Goal: Task Accomplishment & Management: Use online tool/utility

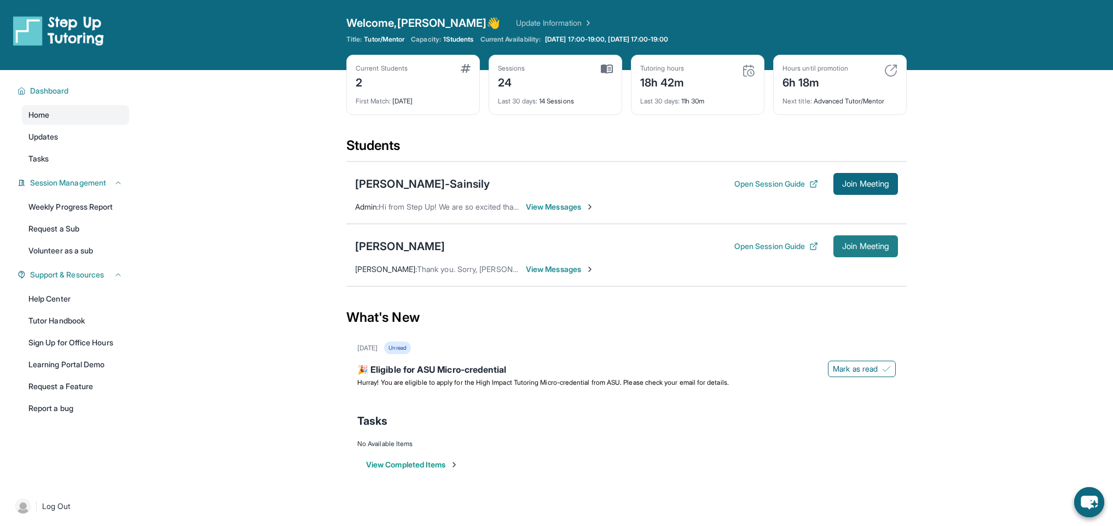
click at [842, 248] on span "Join Meeting" at bounding box center [865, 246] width 47 height 7
click at [856, 247] on span "Join Meeting" at bounding box center [865, 246] width 47 height 7
drag, startPoint x: 1015, startPoint y: 207, endPoint x: 917, endPoint y: 225, distance: 99.5
click at [1015, 207] on main "Current Students 2 First Match : [DATE] Sessions 24 Last 30 days : 14 Sessions …" at bounding box center [626, 283] width 973 height 426
click at [875, 240] on button "Join Meeting" at bounding box center [866, 246] width 65 height 22
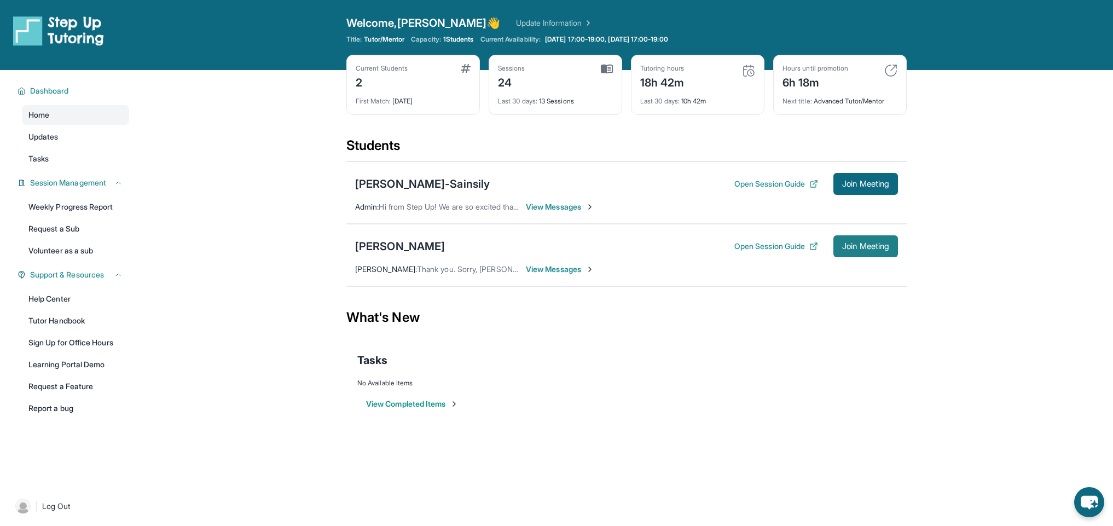
click at [850, 249] on span "Join Meeting" at bounding box center [865, 246] width 47 height 7
click at [856, 250] on span "Join Meeting" at bounding box center [865, 246] width 47 height 7
